Goal: Information Seeking & Learning: Learn about a topic

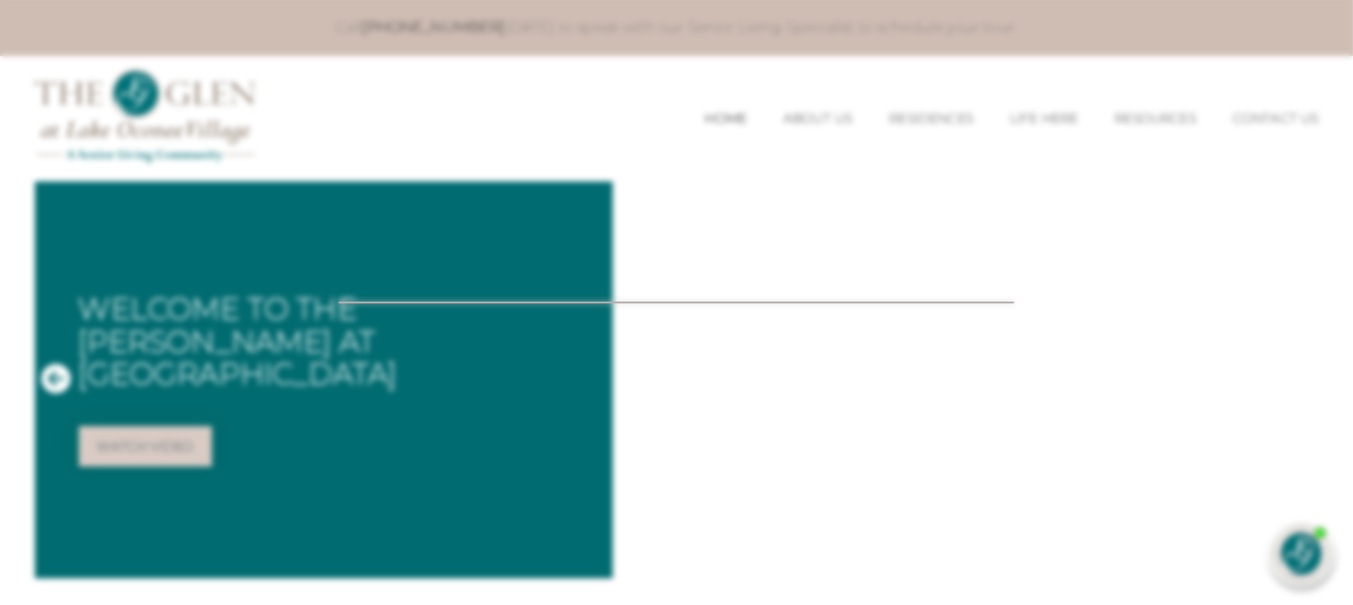
click at [1185, 108] on div at bounding box center [676, 302] width 1353 height 605
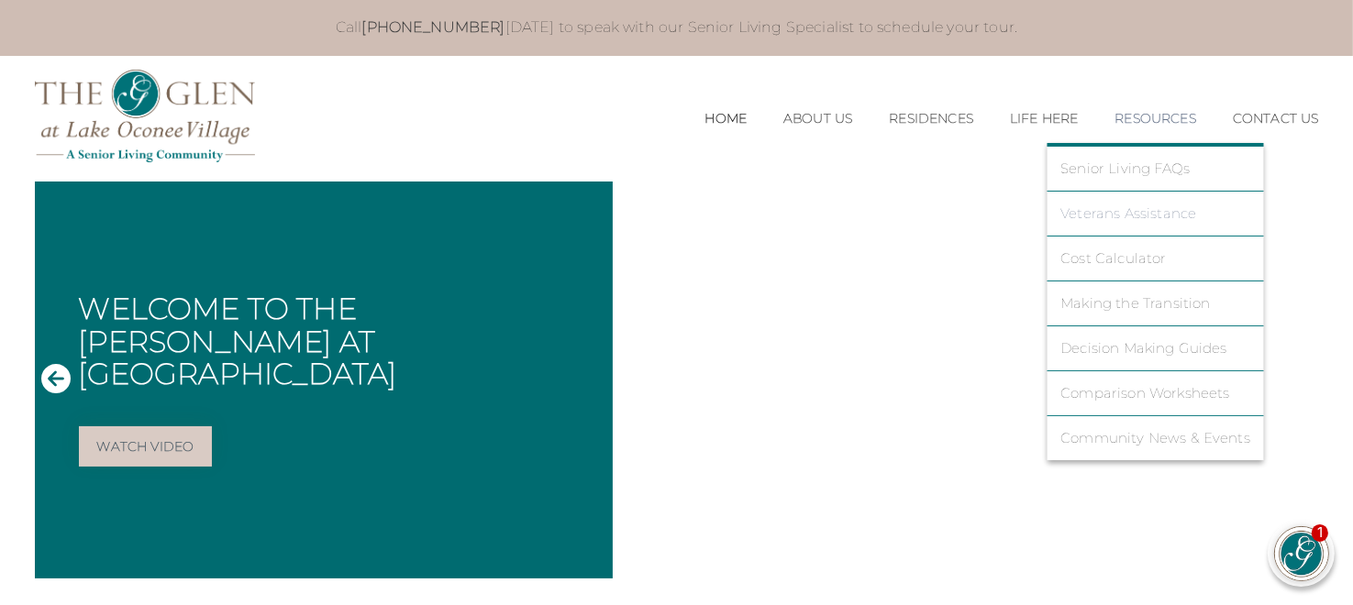
click at [1140, 214] on link "Veterans Assistance" at bounding box center [1155, 213] width 190 height 17
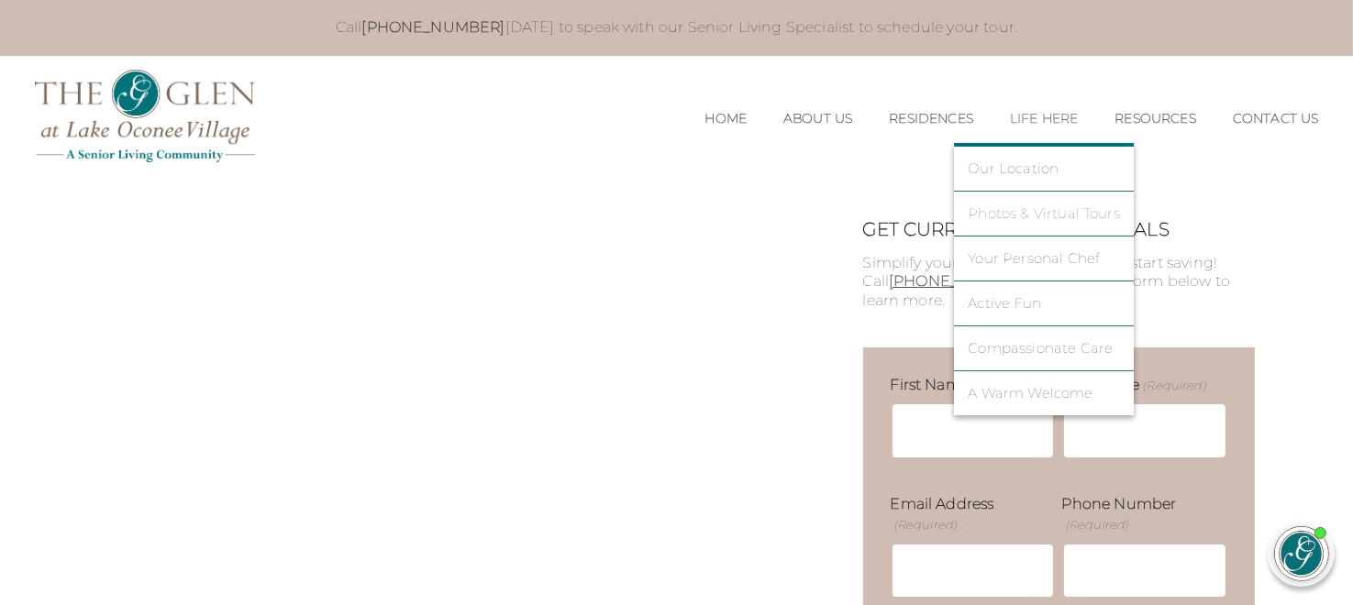
click at [1019, 209] on link "Photos & Virtual Tours" at bounding box center [1044, 213] width 152 height 17
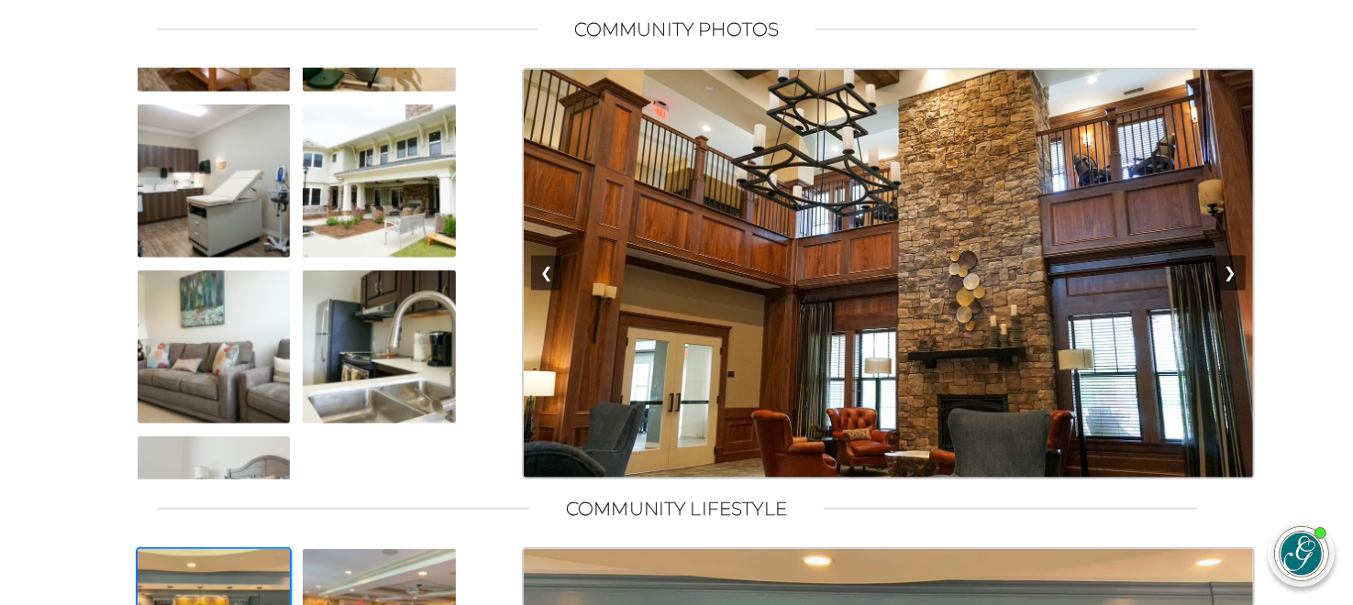
scroll to position [868, 0]
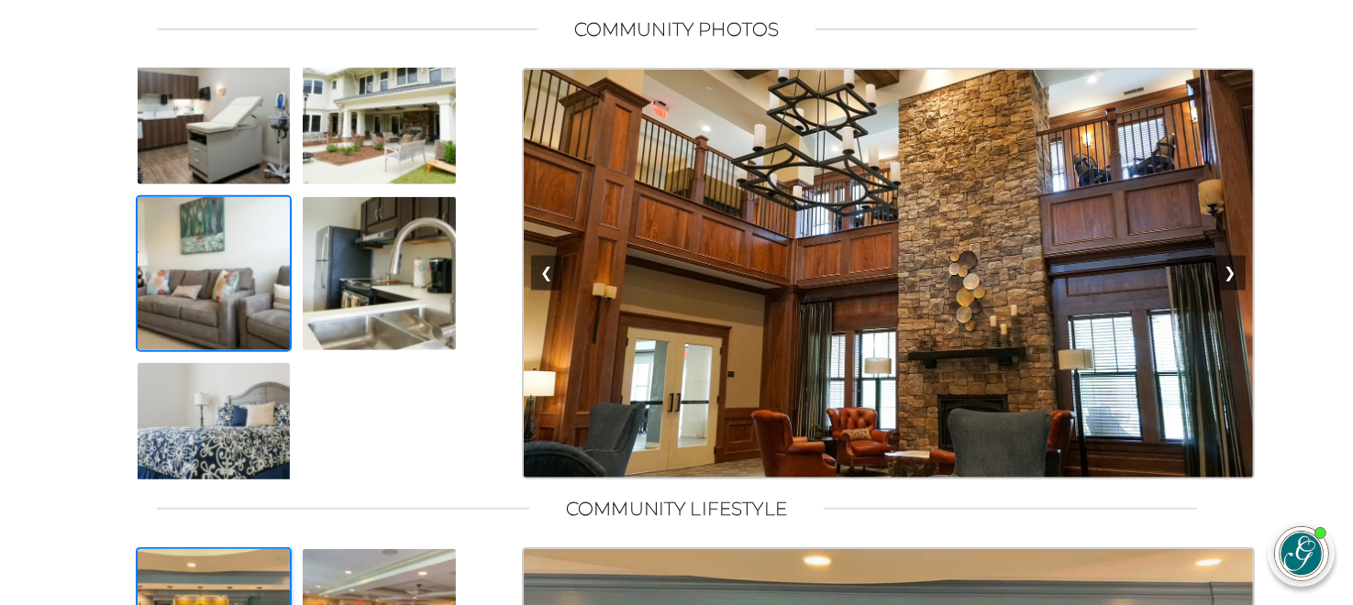
click at [233, 300] on img at bounding box center [214, 273] width 157 height 157
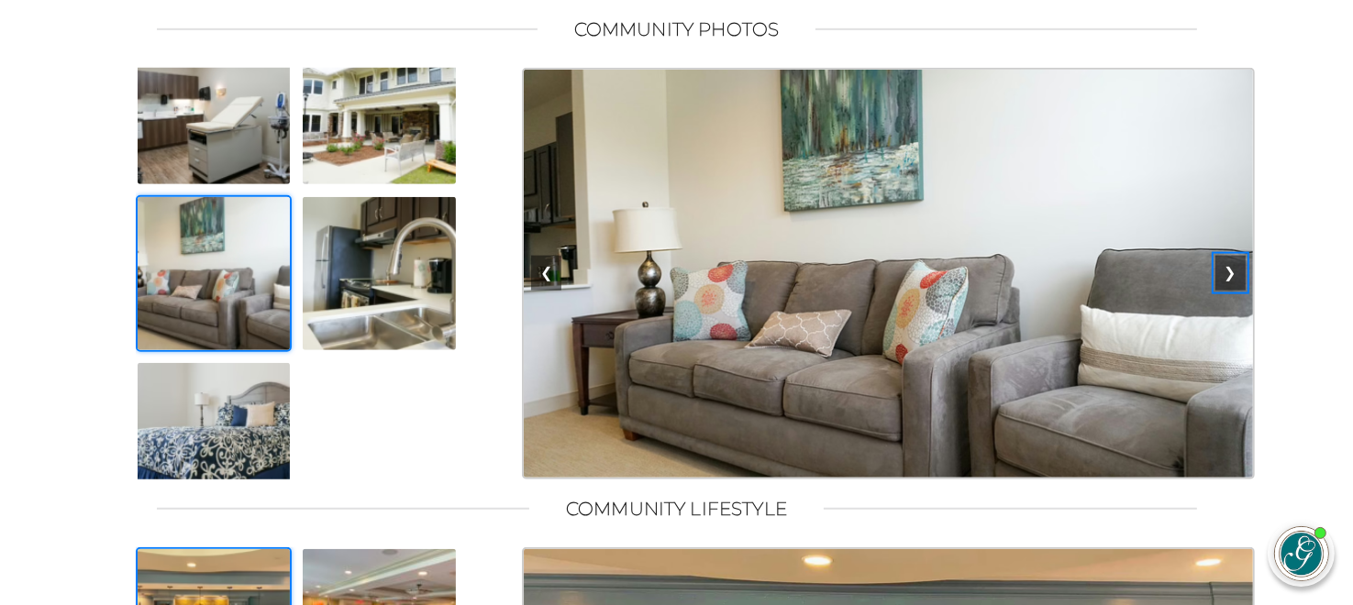
click at [1226, 291] on button "❯" at bounding box center [1230, 273] width 30 height 35
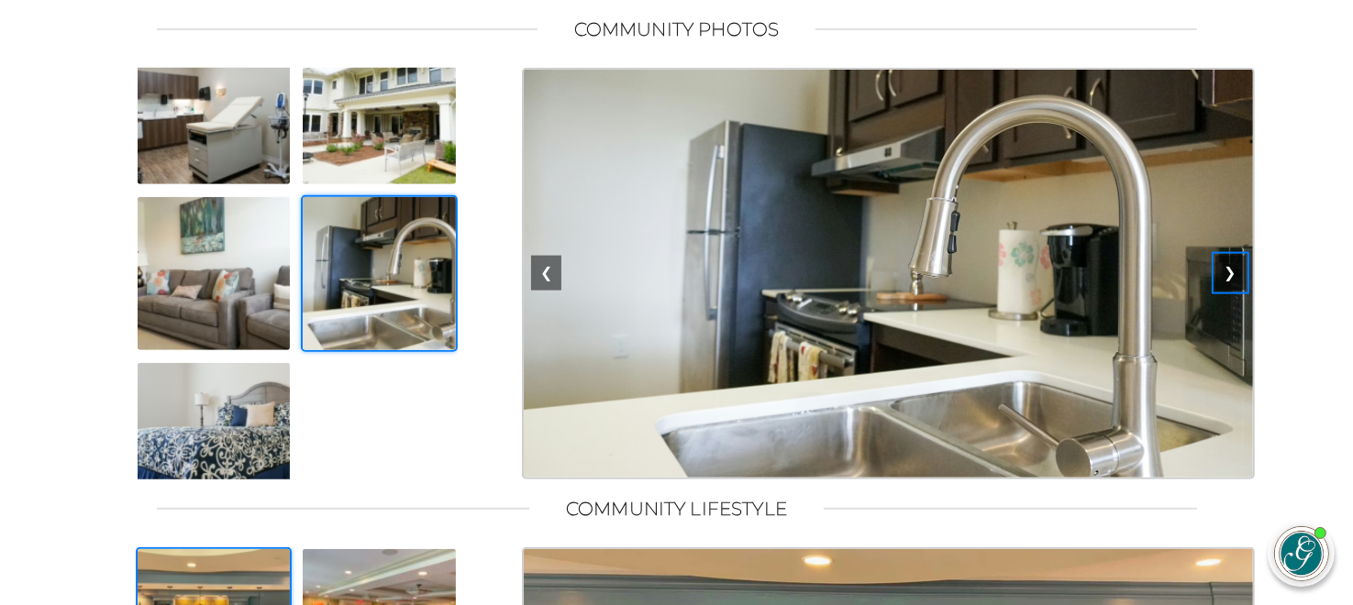
click at [1233, 291] on button "❯" at bounding box center [1230, 273] width 30 height 35
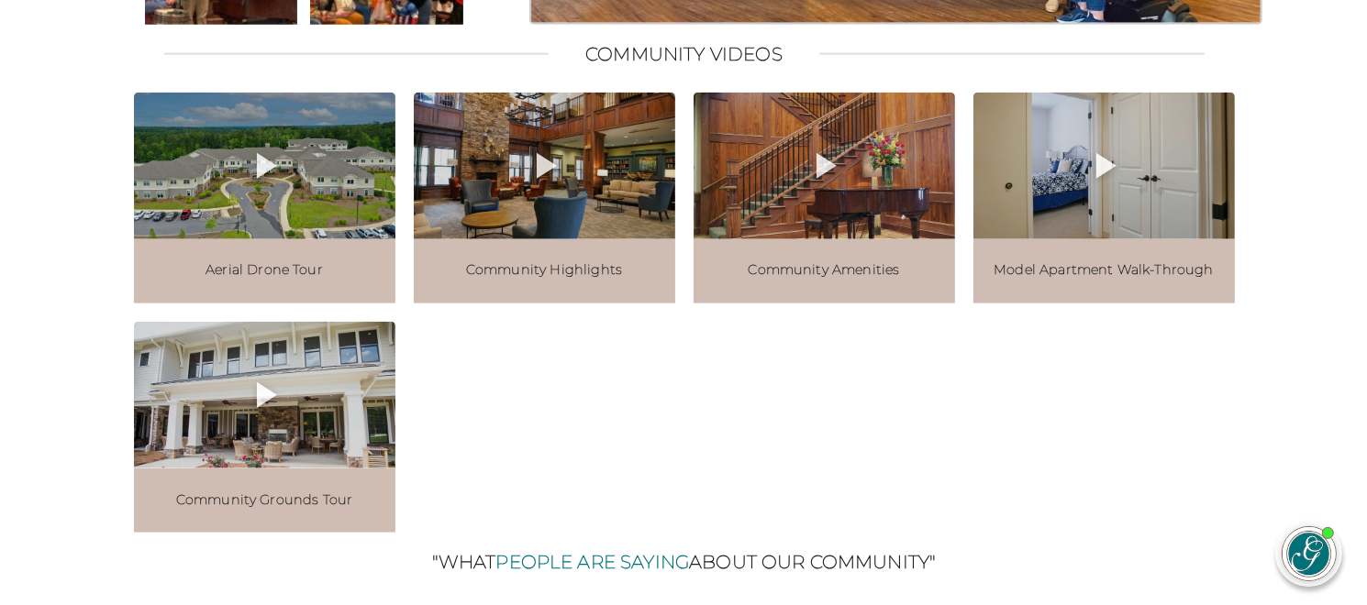
scroll to position [2110, 0]
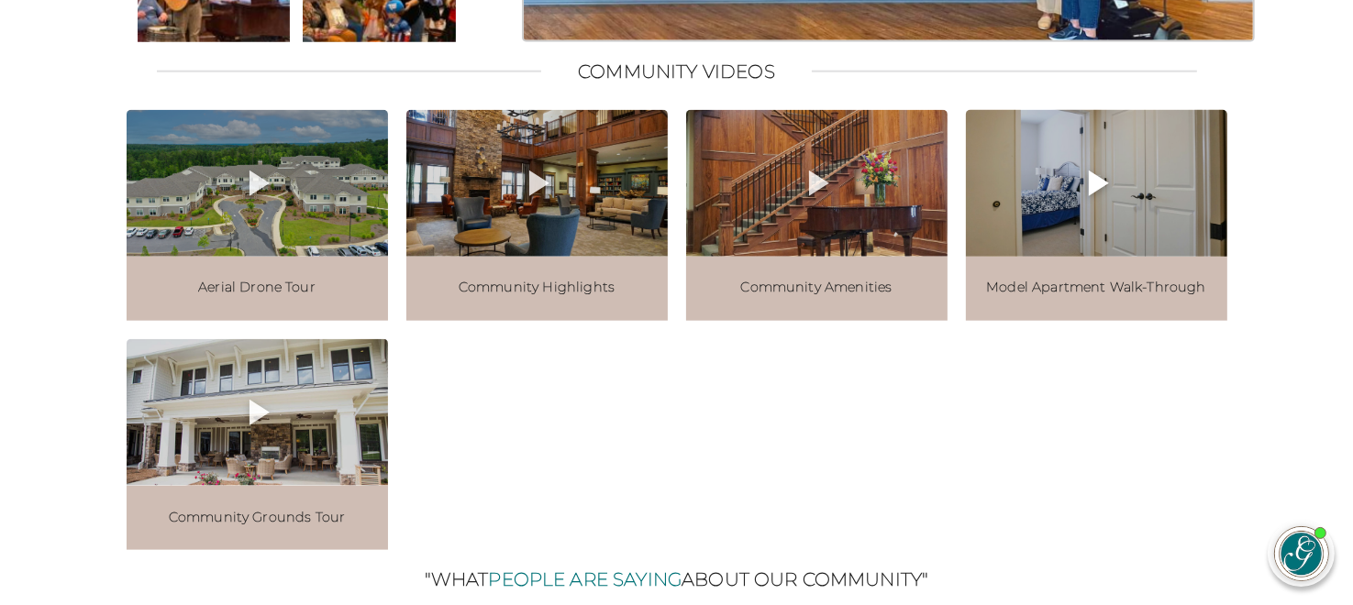
click at [1112, 205] on icon at bounding box center [1096, 183] width 44 height 44
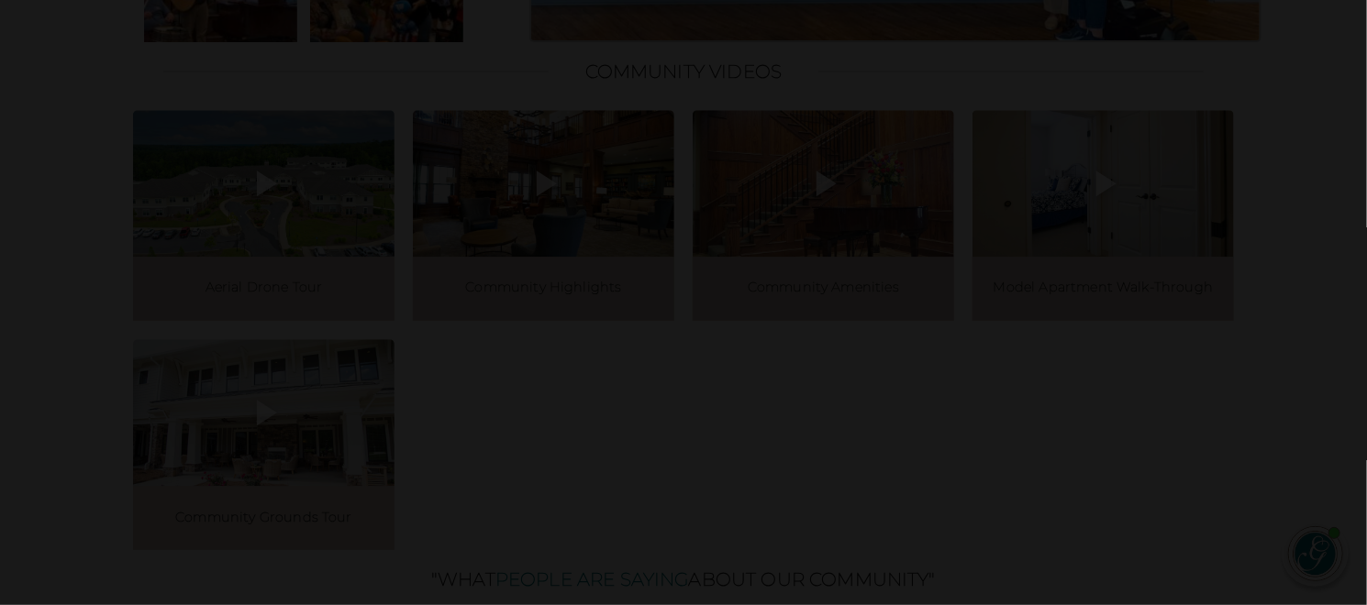
scroll to position [132, 0]
